Goal: Task Accomplishment & Management: Manage account settings

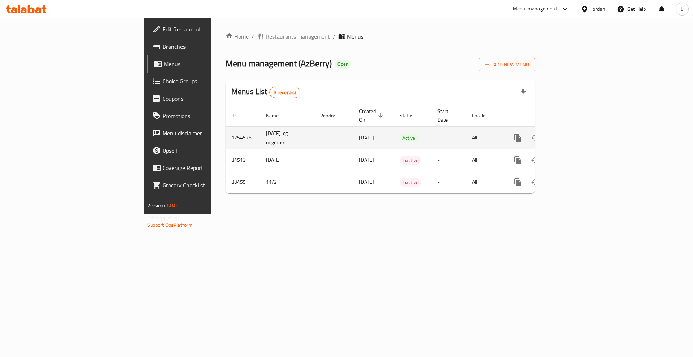
click at [575, 134] on icon "enhanced table" at bounding box center [570, 138] width 9 height 9
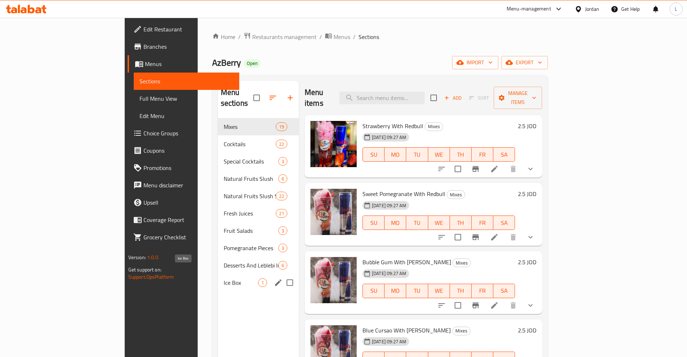
click at [224, 278] on span "Ice Box" at bounding box center [241, 282] width 34 height 9
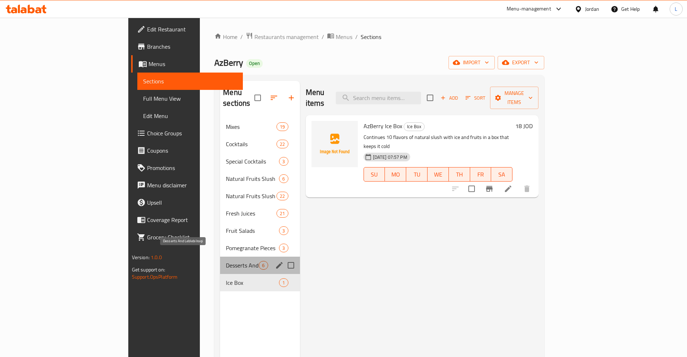
click at [226, 261] on span "Desserts And Leblebi Iraqi" at bounding box center [242, 265] width 33 height 9
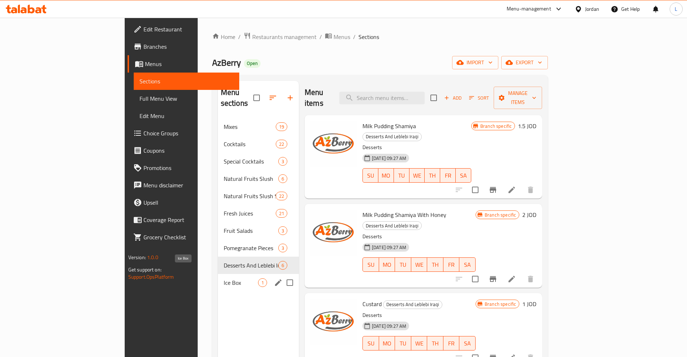
click at [224, 278] on span "Ice Box" at bounding box center [241, 282] width 34 height 9
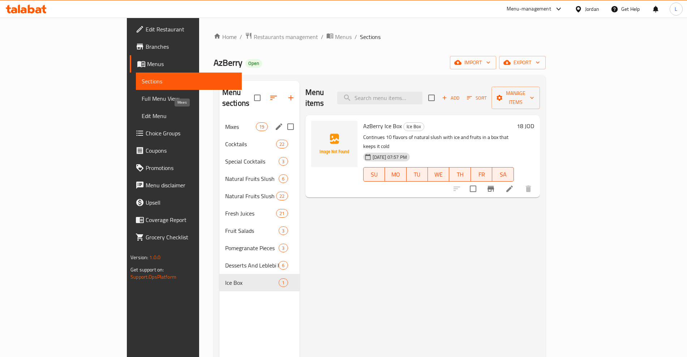
click at [225, 122] on span "Mixes" at bounding box center [240, 126] width 31 height 9
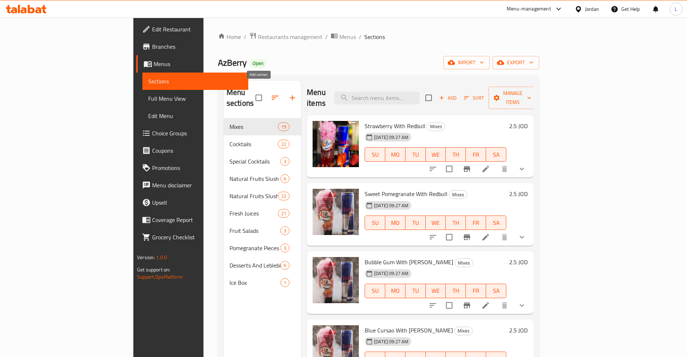
click at [290, 95] on icon "button" at bounding box center [292, 97] width 5 height 5
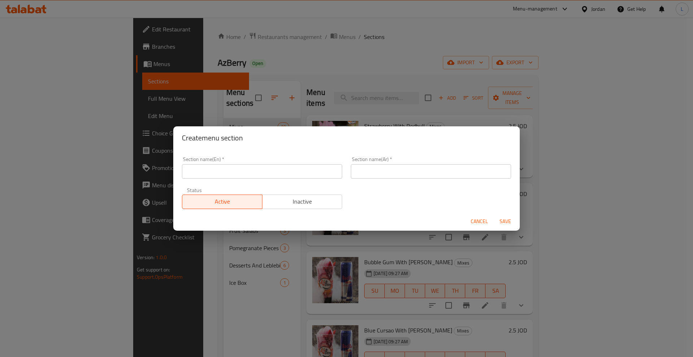
click at [270, 170] on input "text" at bounding box center [262, 171] width 160 height 14
type input "Buy 1 get 1 Free"
click at [380, 168] on input "text" at bounding box center [431, 171] width 160 height 14
type input "1 علينا 1 عليك"
click at [509, 217] on span "Save" at bounding box center [505, 221] width 17 height 9
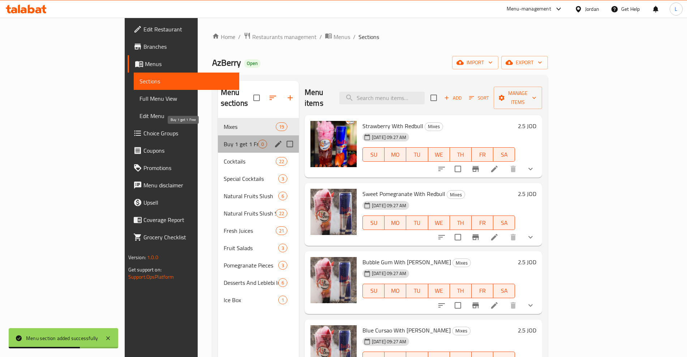
click at [224, 140] on span "Buy 1 get 1 Free" at bounding box center [241, 144] width 34 height 9
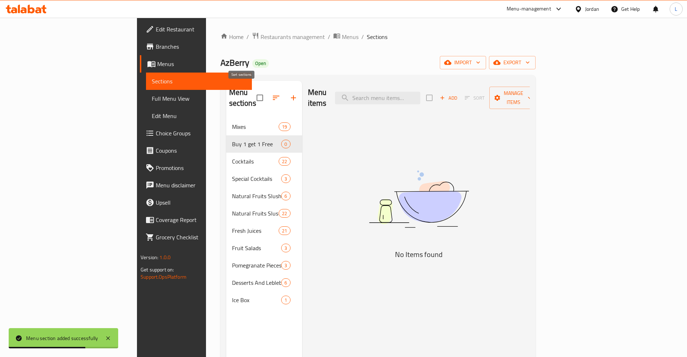
click at [272, 94] on icon "button" at bounding box center [276, 98] width 9 height 9
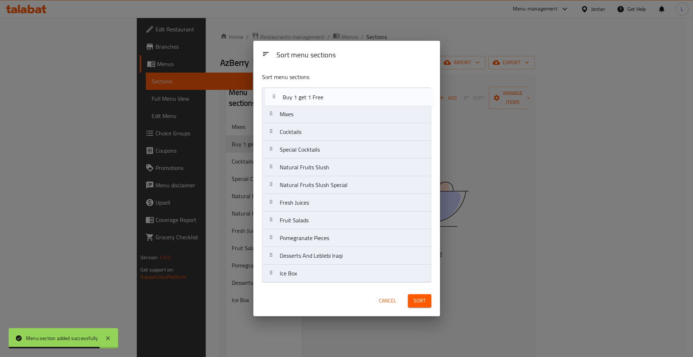
drag, startPoint x: 291, startPoint y: 117, endPoint x: 294, endPoint y: 94, distance: 23.3
click at [294, 94] on nav "Mixes Buy 1 get 1 Free Cocktails Special Cocktails Natural Fruits Slush Natural…" at bounding box center [346, 184] width 169 height 195
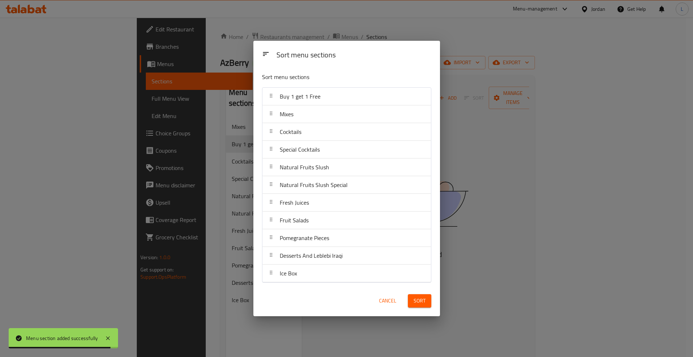
click at [423, 301] on span "Sort" at bounding box center [420, 301] width 12 height 9
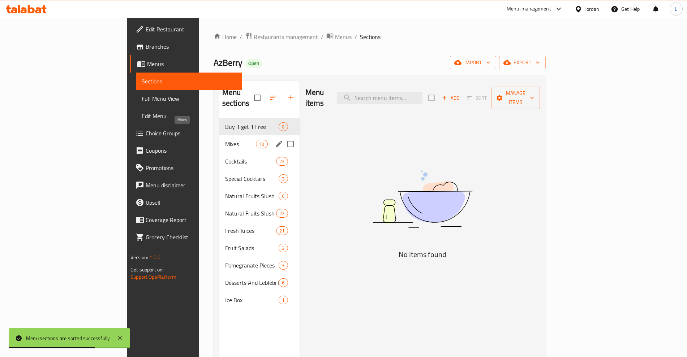
click at [225, 140] on span "Mixes" at bounding box center [240, 144] width 31 height 9
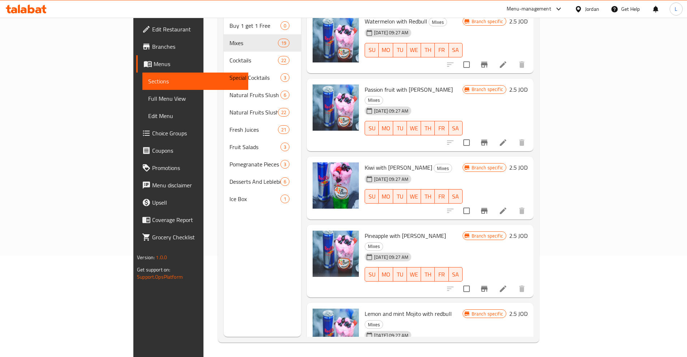
scroll to position [615, 0]
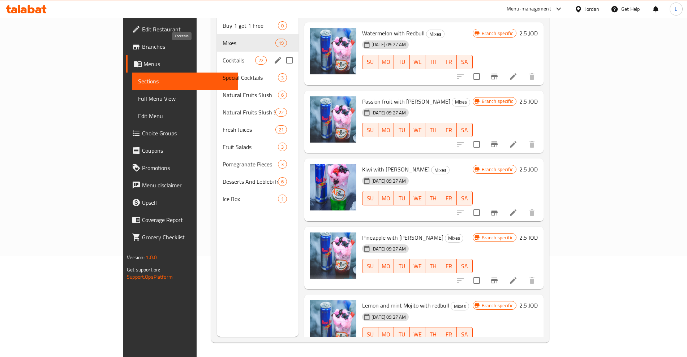
click at [222, 56] on span "Cocktails" at bounding box center [238, 60] width 33 height 9
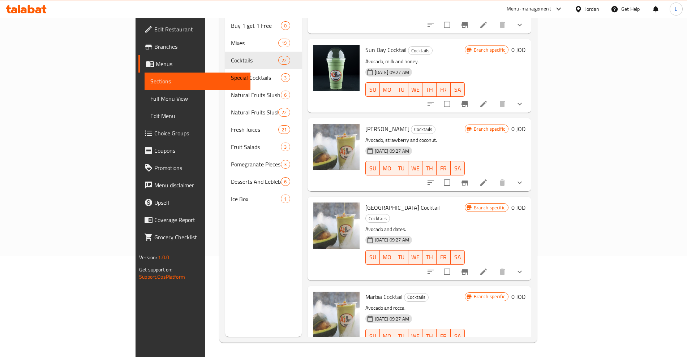
scroll to position [1397, 0]
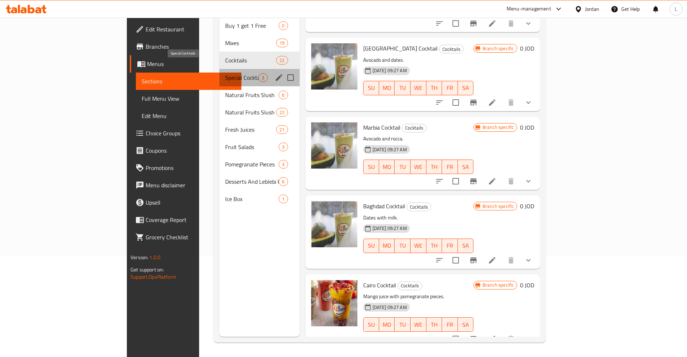
click at [225, 73] on span "Special Cocktails" at bounding box center [242, 77] width 34 height 9
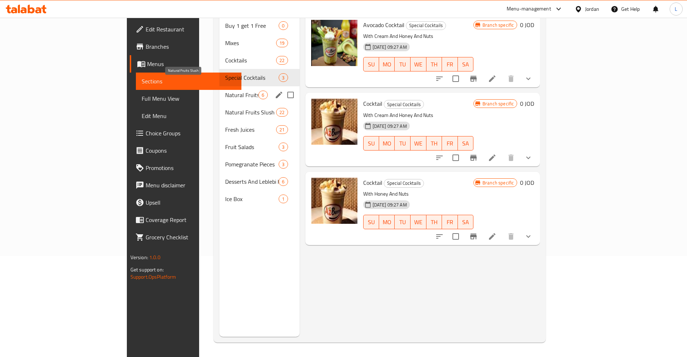
click at [225, 91] on span "Natural Fruits Slush" at bounding box center [242, 95] width 34 height 9
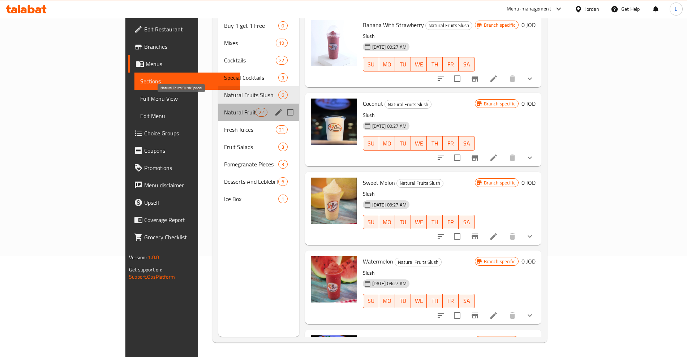
click at [224, 108] on span "Natural Fruits Slush Special" at bounding box center [239, 112] width 31 height 9
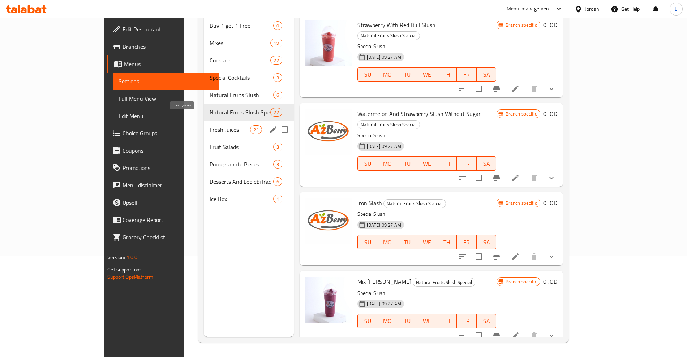
click at [209, 125] on span "Fresh Juices" at bounding box center [229, 129] width 40 height 9
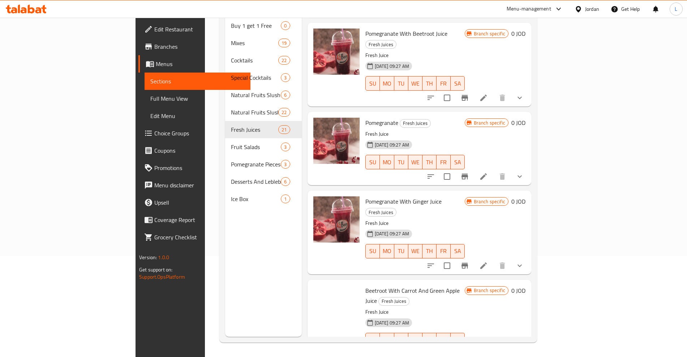
scroll to position [1264, 0]
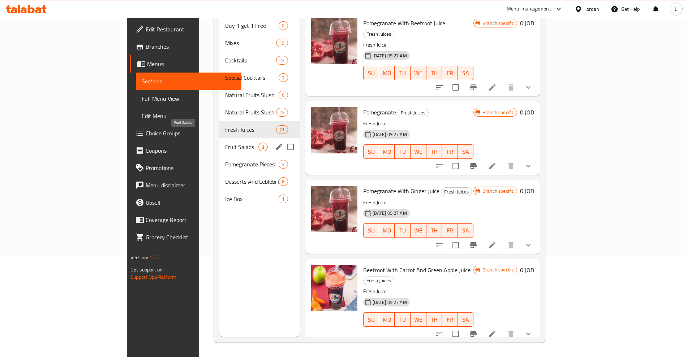
click at [225, 143] on span "Fruit Salads" at bounding box center [242, 147] width 34 height 9
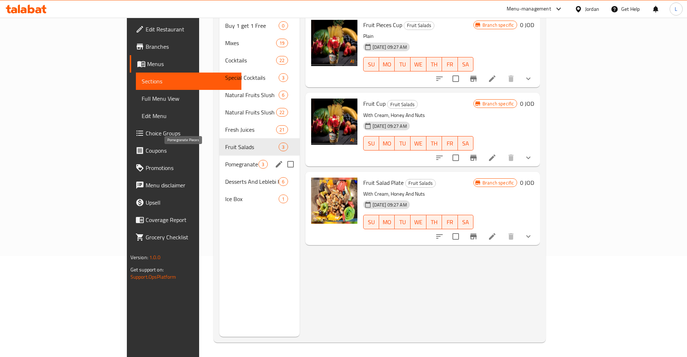
click at [225, 160] on span "Pomegranate Pieces" at bounding box center [242, 164] width 34 height 9
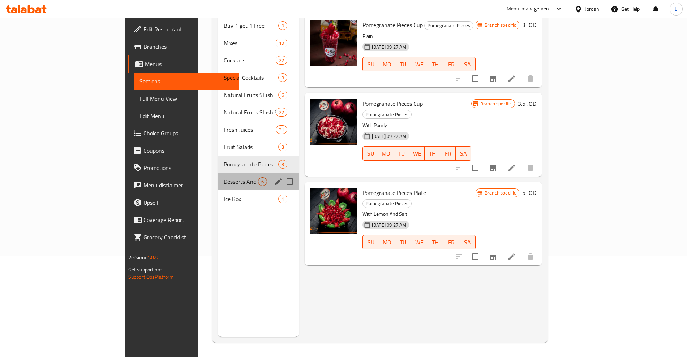
click at [218, 173] on div "Desserts And Leblebi Iraqi 6" at bounding box center [258, 181] width 81 height 17
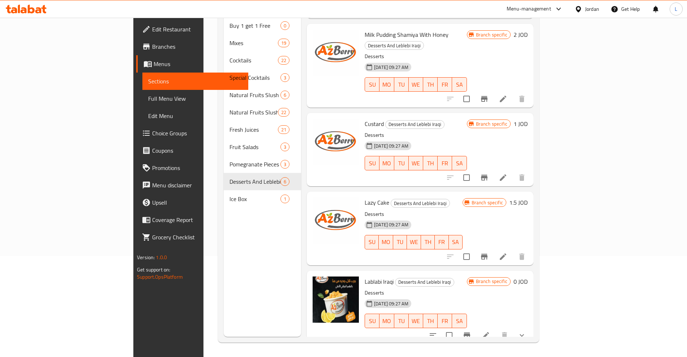
scroll to position [134, 0]
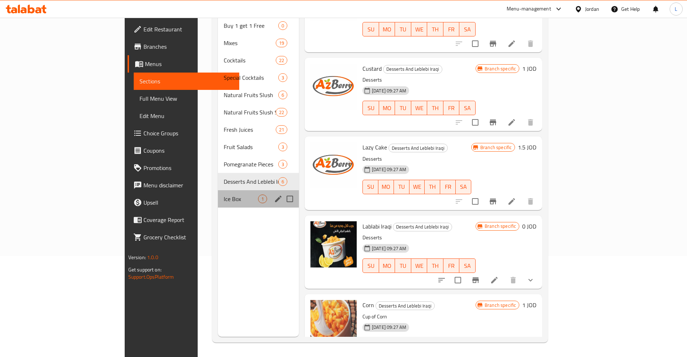
click at [218, 193] on div "Ice Box 1" at bounding box center [258, 198] width 81 height 17
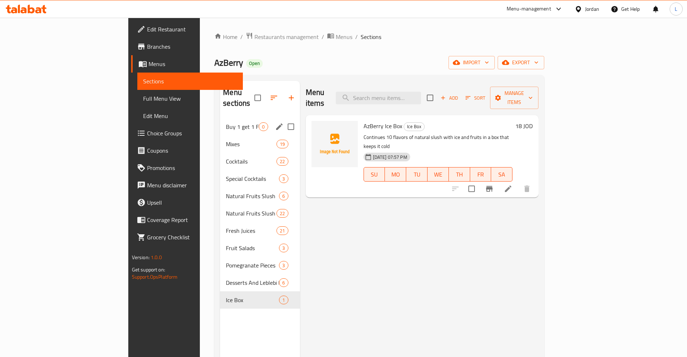
click at [226, 122] on span "Buy 1 get 1 Free" at bounding box center [242, 126] width 33 height 9
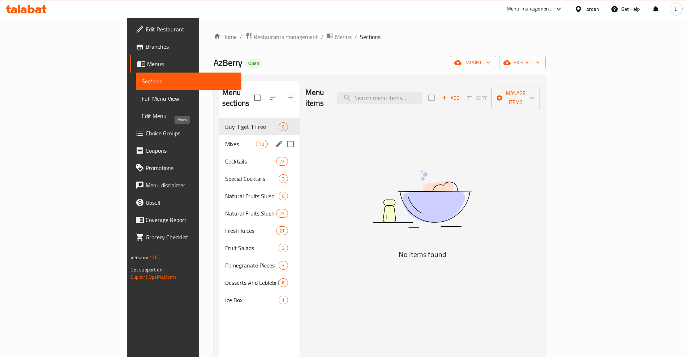
click at [225, 140] on span "Mixes" at bounding box center [240, 144] width 31 height 9
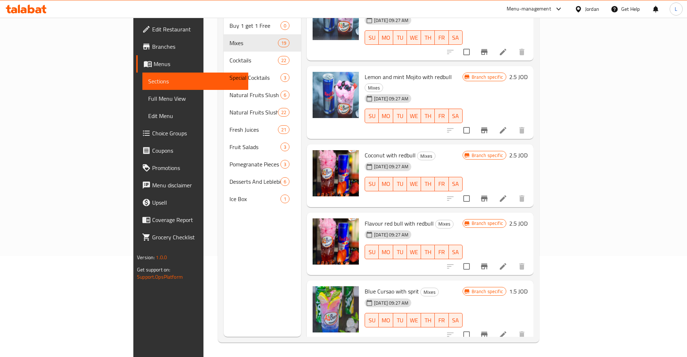
scroll to position [841, 0]
